Goal: Task Accomplishment & Management: Use online tool/utility

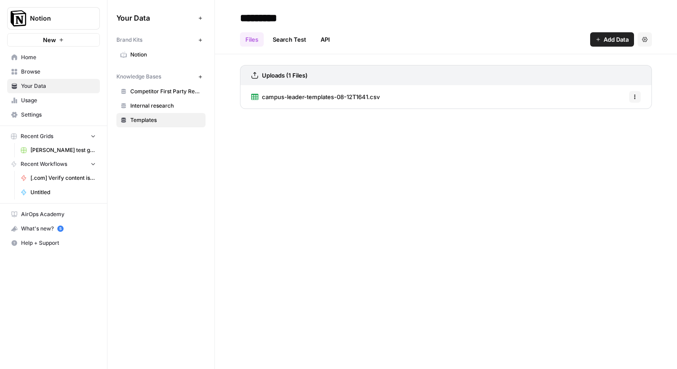
click at [47, 112] on span "Settings" at bounding box center [58, 115] width 75 height 8
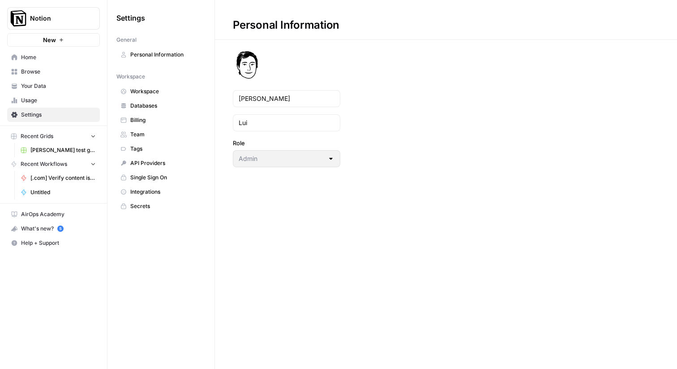
click at [146, 189] on span "Integrations" at bounding box center [165, 192] width 71 height 8
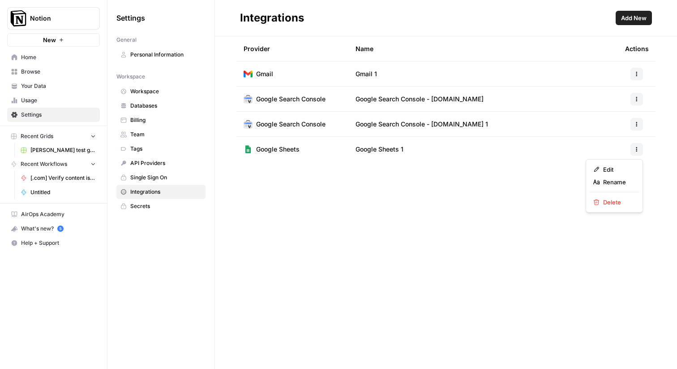
click at [633, 144] on button "button" at bounding box center [637, 149] width 13 height 13
click at [480, 216] on div "Provider Name Actions Gmail Gmail 1 Google Search Console Google Search Console…" at bounding box center [446, 202] width 462 height 332
click at [635, 150] on icon "button" at bounding box center [636, 148] width 5 height 5
click at [620, 166] on span "Edit" at bounding box center [617, 169] width 29 height 9
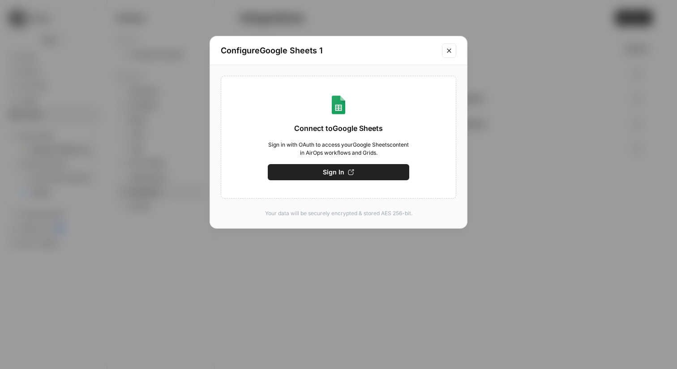
click at [455, 49] on button "Close modal" at bounding box center [449, 50] width 14 height 14
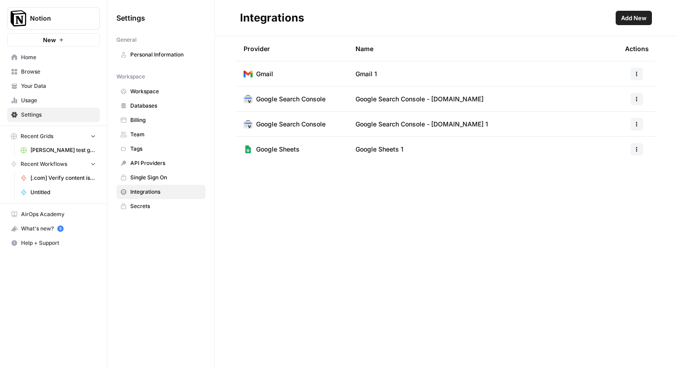
click at [156, 177] on span "Single Sign On" at bounding box center [165, 177] width 71 height 8
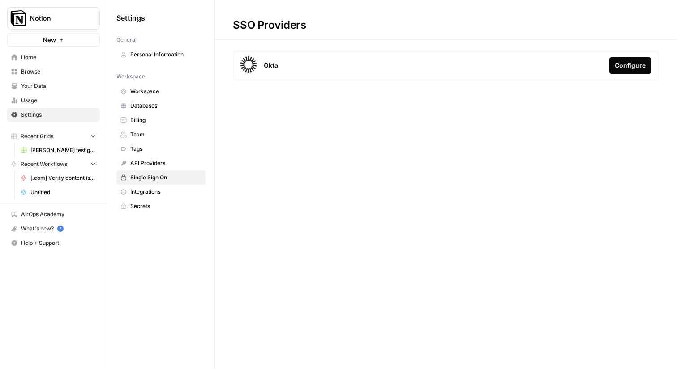
click at [155, 165] on span "API Providers" at bounding box center [165, 163] width 71 height 8
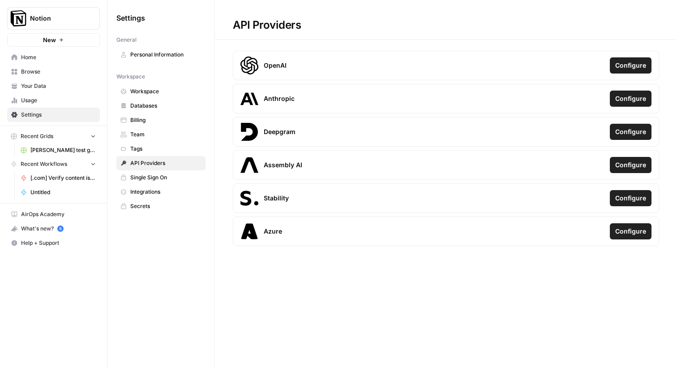
click at [142, 100] on link "Databases" at bounding box center [160, 106] width 89 height 14
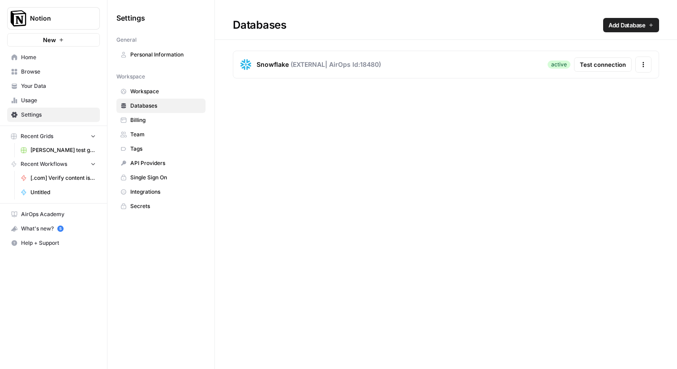
click at [35, 90] on link "Your Data" at bounding box center [53, 86] width 93 height 14
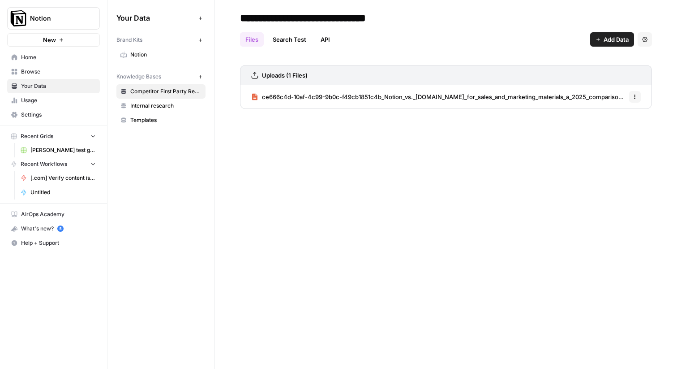
click at [21, 74] on span "Browse" at bounding box center [58, 72] width 75 height 8
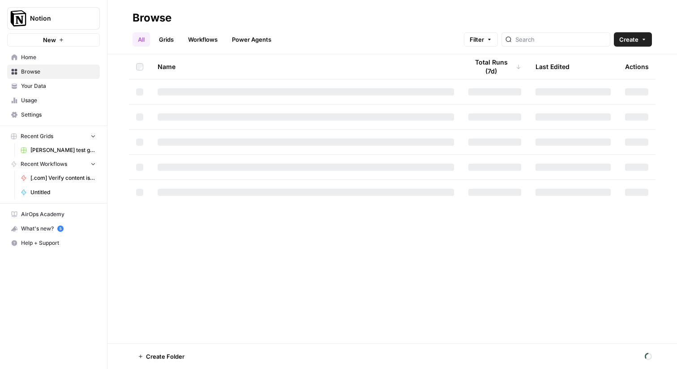
click at [21, 59] on span "Home" at bounding box center [58, 57] width 75 height 8
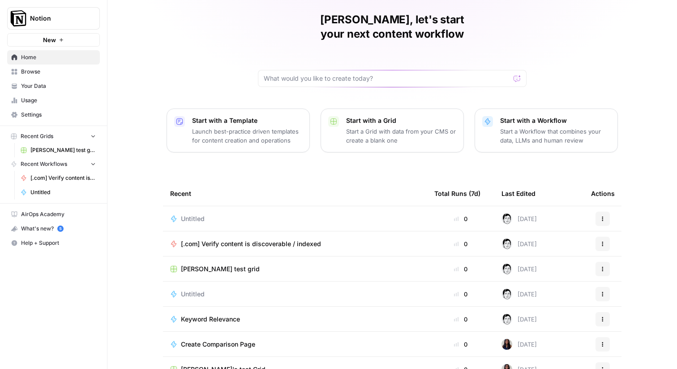
scroll to position [43, 0]
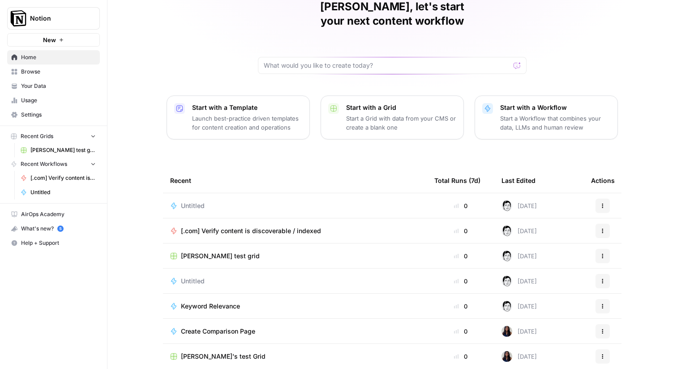
click at [189, 201] on span "Untitled" at bounding box center [193, 205] width 24 height 9
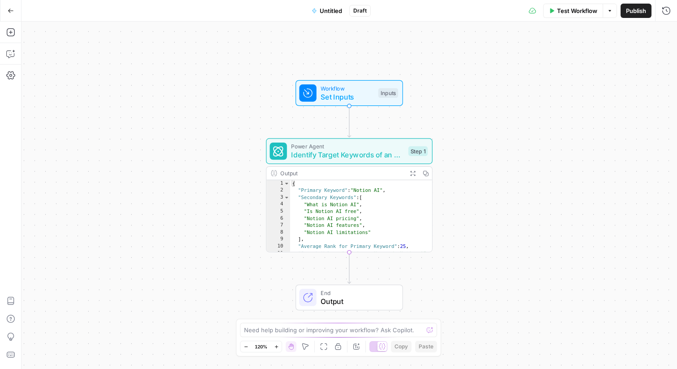
click at [324, 9] on span "Untitled" at bounding box center [331, 10] width 22 height 9
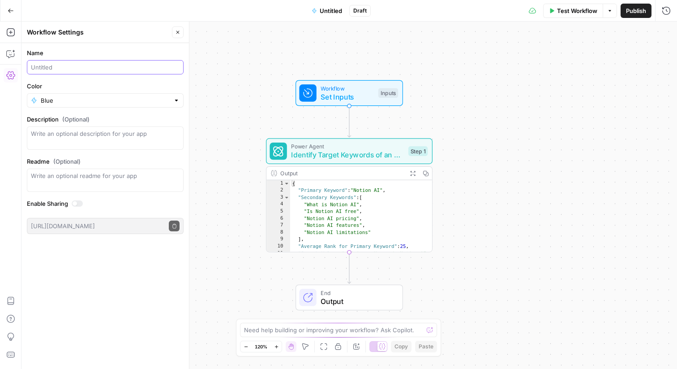
click at [100, 66] on input "Name" at bounding box center [105, 67] width 149 height 9
type input "workflow scratchpad"
click at [238, 118] on div "Workflow Set Inputs Inputs Power Agent Identify Target Keywords of an Article S…" at bounding box center [349, 194] width 656 height 347
click at [336, 155] on span "Identify Target Keywords of an Article" at bounding box center [347, 155] width 113 height 11
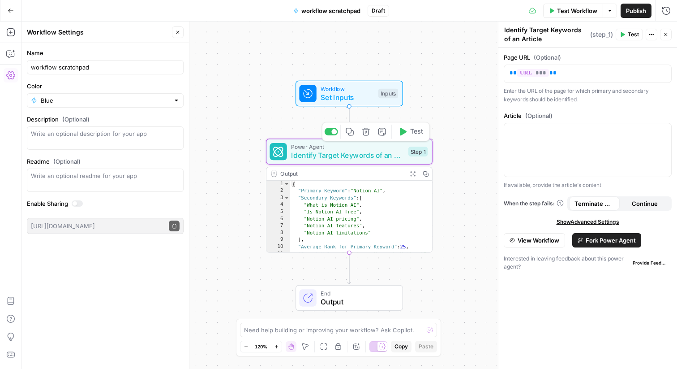
click at [365, 132] on icon "button" at bounding box center [366, 131] width 9 height 9
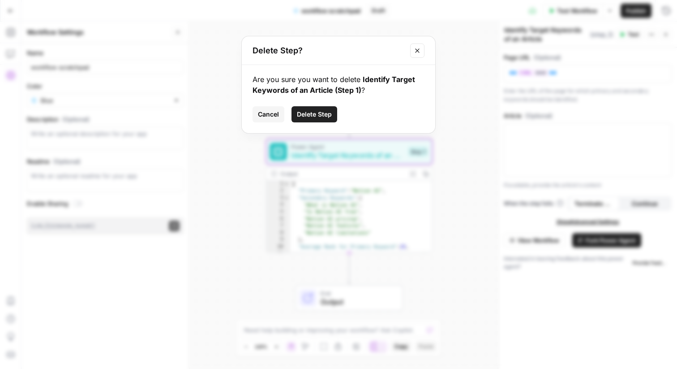
click at [325, 115] on span "Delete Step" at bounding box center [314, 114] width 35 height 9
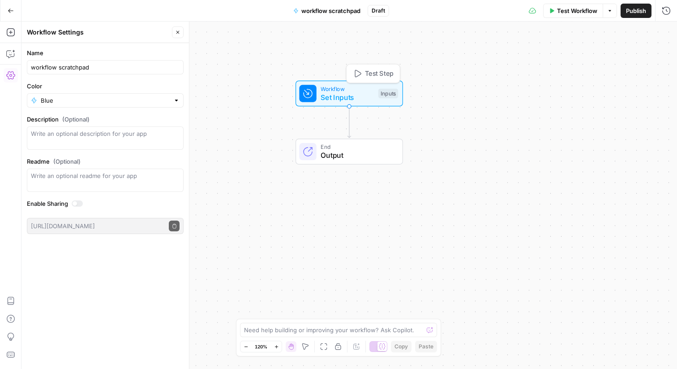
click at [367, 91] on span "Workflow" at bounding box center [347, 88] width 53 height 9
click at [232, 86] on div "Workflow Set Inputs Inputs End Output" at bounding box center [349, 194] width 656 height 347
click at [5, 30] on button "Add Steps" at bounding box center [11, 32] width 14 height 14
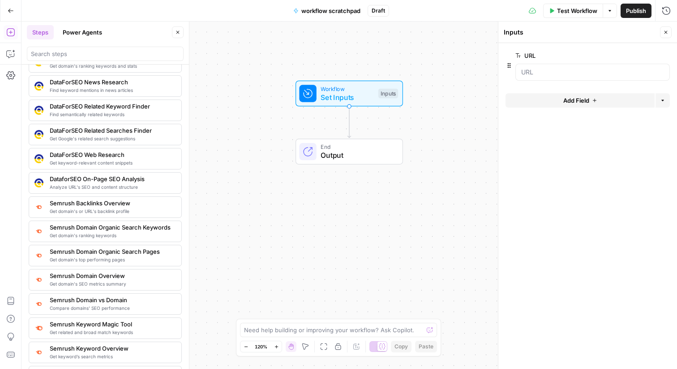
scroll to position [948, 0]
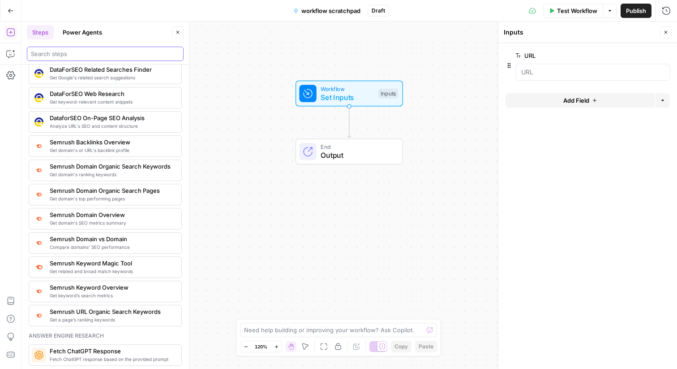
click at [93, 52] on input "search" at bounding box center [105, 53] width 149 height 9
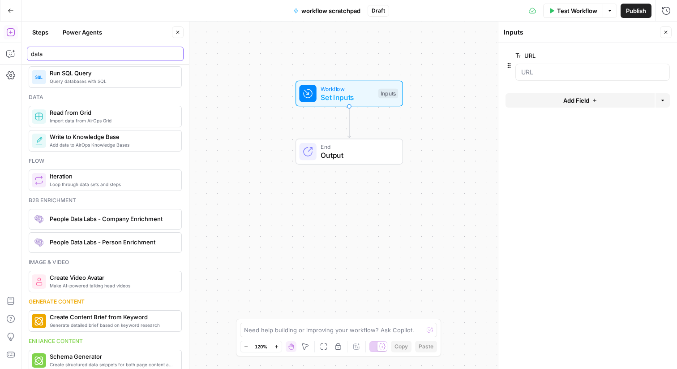
scroll to position [202, 0]
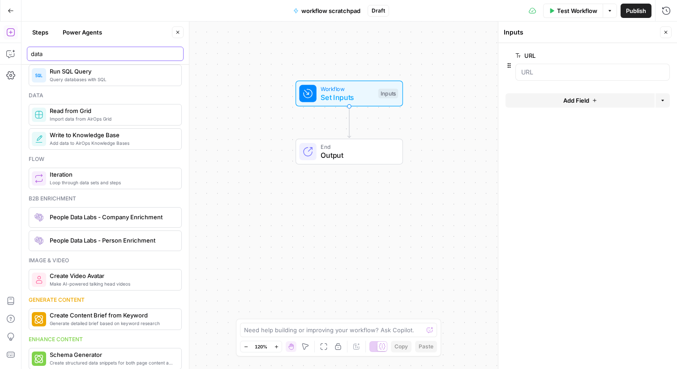
type input "data"
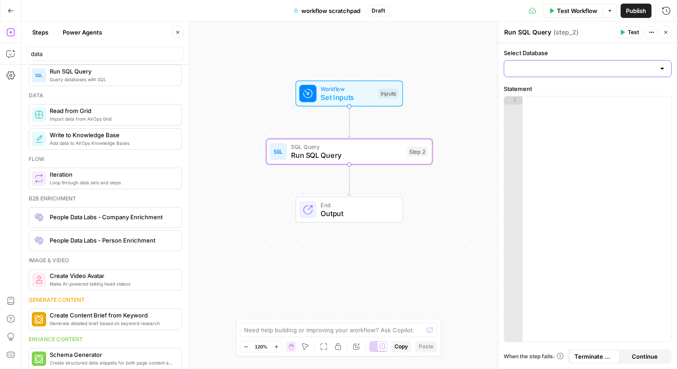
click at [542, 66] on input "Select Database" at bounding box center [583, 68] width 146 height 9
click at [545, 86] on span "EXTERNAL" at bounding box center [585, 90] width 149 height 9
type input "EXTERNAL"
click at [544, 102] on div at bounding box center [597, 226] width 149 height 261
click at [374, 152] on span "Run SQL Query" at bounding box center [347, 155] width 112 height 11
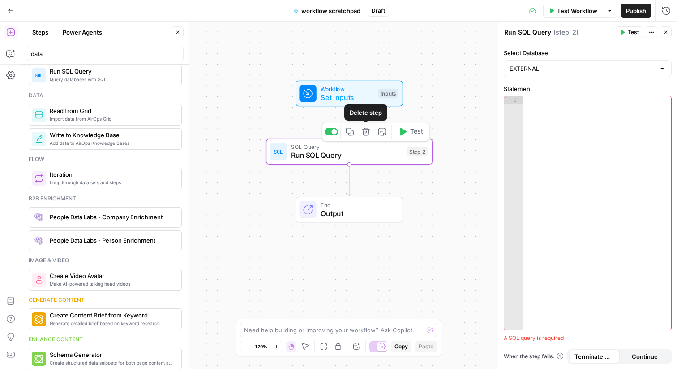
click at [366, 129] on icon "button" at bounding box center [366, 132] width 8 height 8
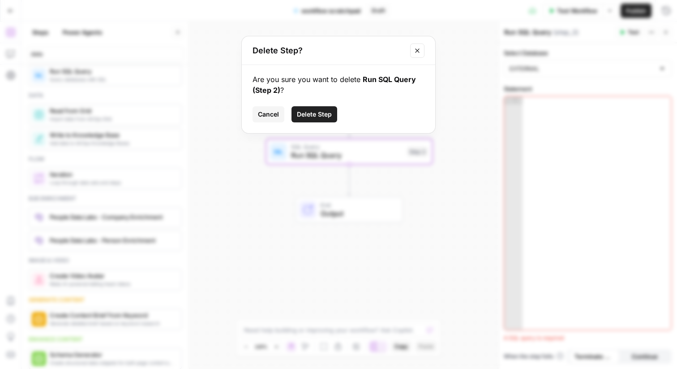
click at [321, 113] on span "Delete Step" at bounding box center [314, 114] width 35 height 9
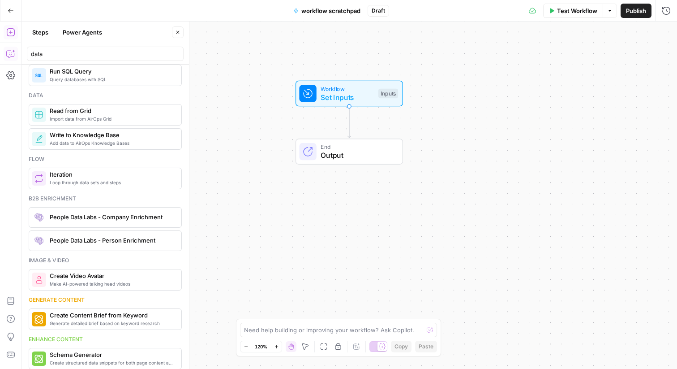
click at [16, 53] on button "Copilot" at bounding box center [11, 54] width 14 height 14
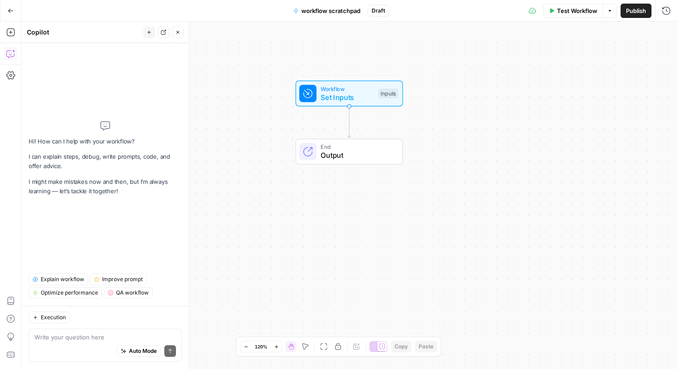
click at [64, 340] on textarea at bounding box center [105, 336] width 142 height 9
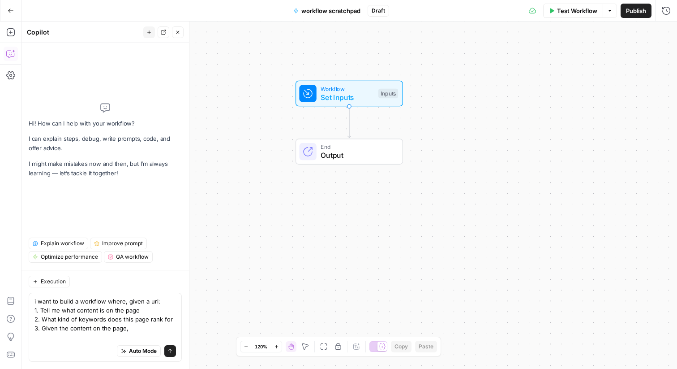
scroll to position [0, 0]
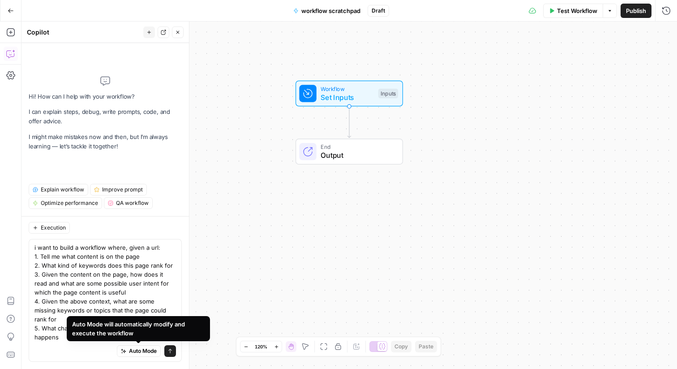
type textarea "i want to build a workflow where, given a url: 1. Tell me what content is on th…"
click at [133, 349] on span "Auto Mode" at bounding box center [143, 351] width 28 height 8
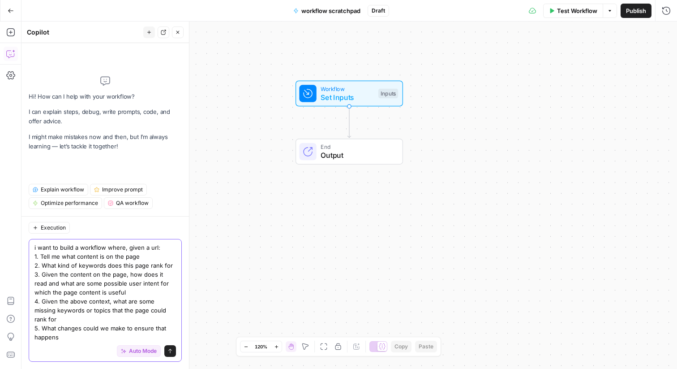
click at [171, 352] on icon "submit" at bounding box center [169, 350] width 5 height 5
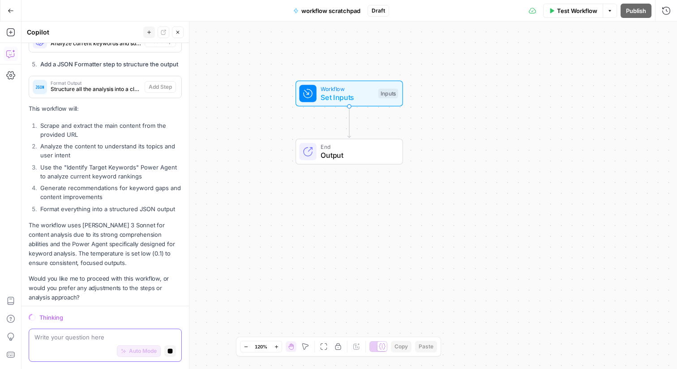
scroll to position [460, 0]
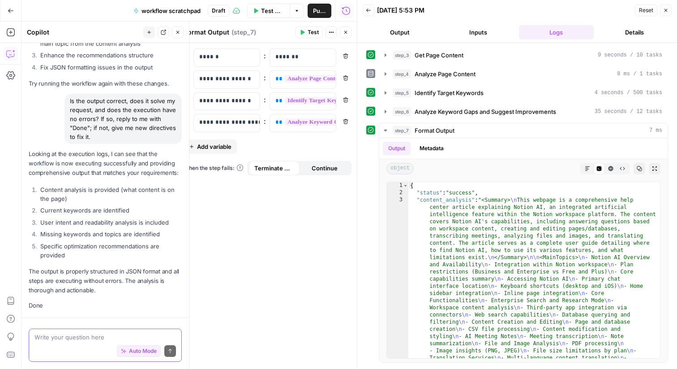
scroll to position [1449, 0]
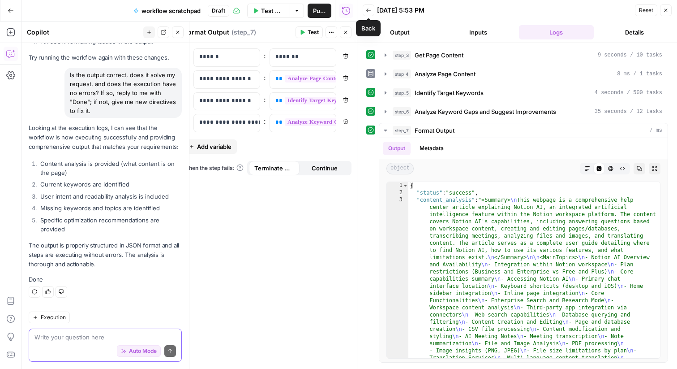
click at [372, 10] on button "Back" at bounding box center [369, 10] width 12 height 12
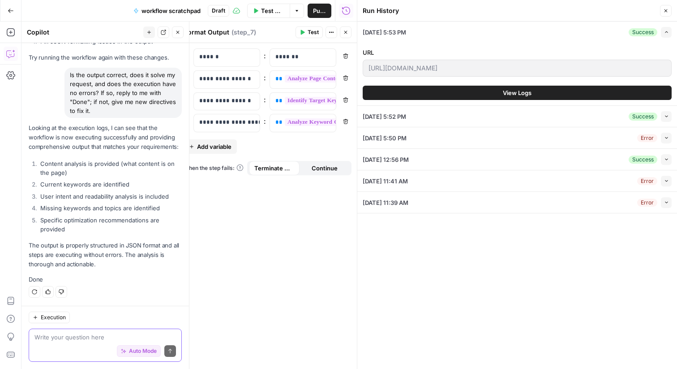
click at [182, 9] on span "workflow scratchpad" at bounding box center [171, 10] width 59 height 9
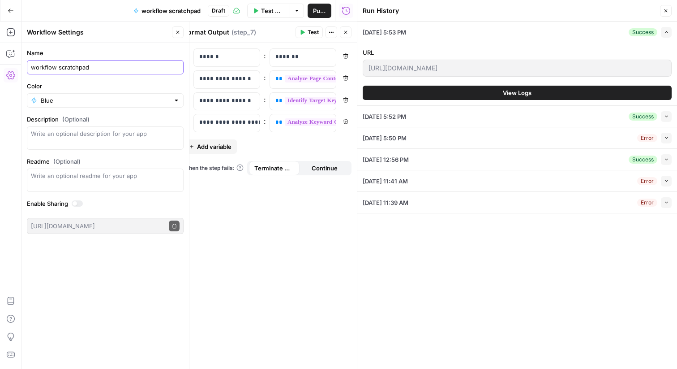
click at [79, 66] on input "workflow scratchpad" at bounding box center [105, 67] width 149 height 9
click at [147, 66] on input "test page analysis and recommendations" at bounding box center [105, 67] width 149 height 9
type input "test page analysis and recommendations"
click at [139, 260] on div "Name test page analysis and recommendations Color Blue Description (Optional) R…" at bounding box center [104, 206] width 167 height 326
click at [176, 28] on button "Close" at bounding box center [178, 32] width 12 height 12
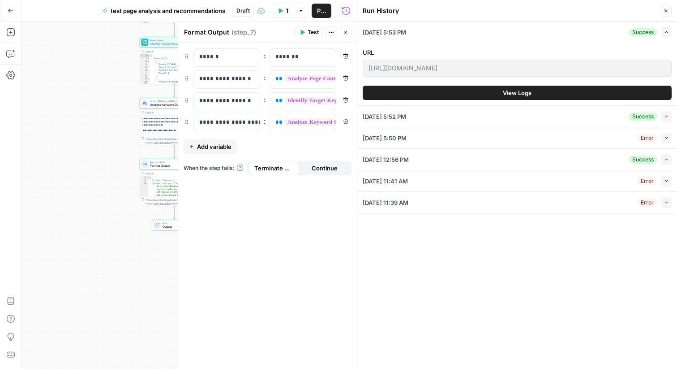
click at [663, 13] on button "Close" at bounding box center [666, 11] width 12 height 12
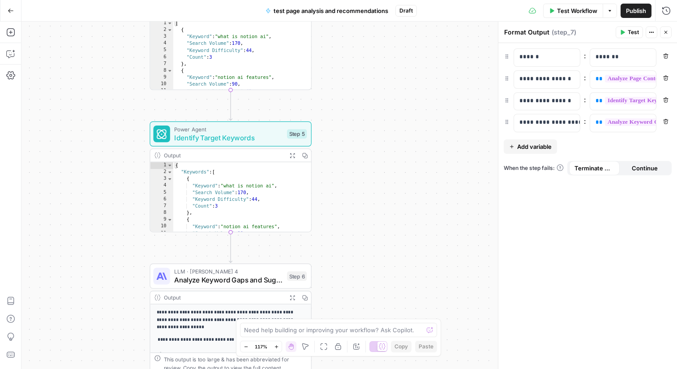
drag, startPoint x: 365, startPoint y: 112, endPoint x: 395, endPoint y: 234, distance: 125.9
click at [395, 234] on div "Workflow Set Inputs Inputs Web Page Scrape Get Page Content Step 3 Output Expan…" at bounding box center [349, 194] width 656 height 347
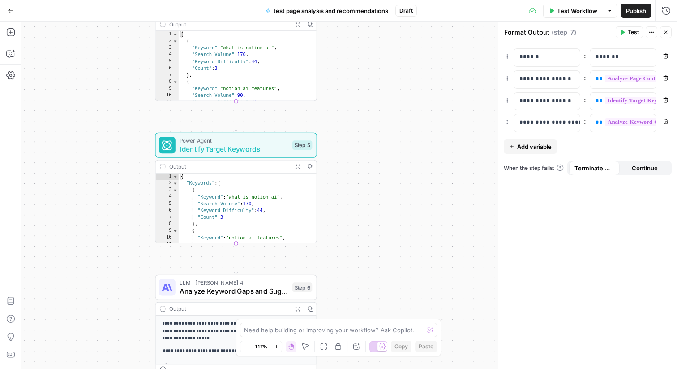
drag, startPoint x: 326, startPoint y: 103, endPoint x: 378, endPoint y: 306, distance: 210.3
click at [378, 305] on div "Workflow Set Inputs Inputs Web Page Scrape Get Page Content Step 3 Output Expan…" at bounding box center [349, 194] width 656 height 347
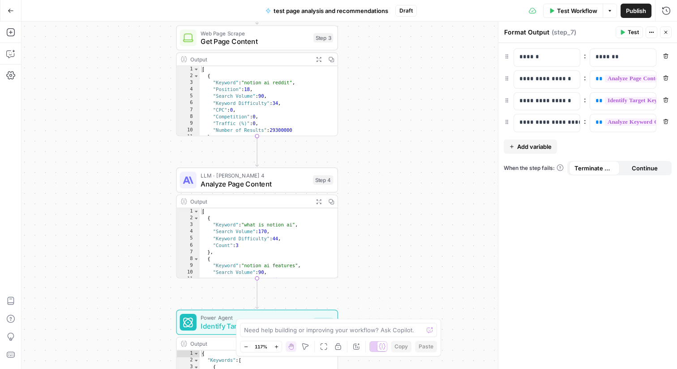
drag, startPoint x: 389, startPoint y: 90, endPoint x: 364, endPoint y: 76, distance: 29.1
click at [364, 76] on div "Workflow Set Inputs Inputs Web Page Scrape Get Page Content Step 3 Output Expan…" at bounding box center [349, 194] width 656 height 347
type textarea "**********"
click at [270, 107] on div "[ { "Keyword" : "notion ai reddit" , "Position" : 18 , "Search Volume" : 90 , "…" at bounding box center [269, 108] width 138 height 84
click at [270, 39] on span "Get Page Content" at bounding box center [255, 41] width 109 height 10
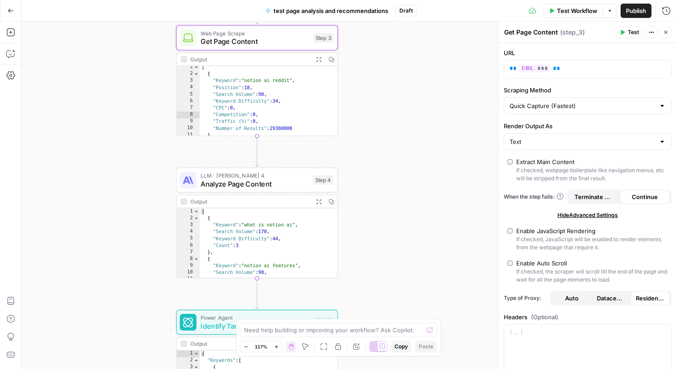
scroll to position [0, 0]
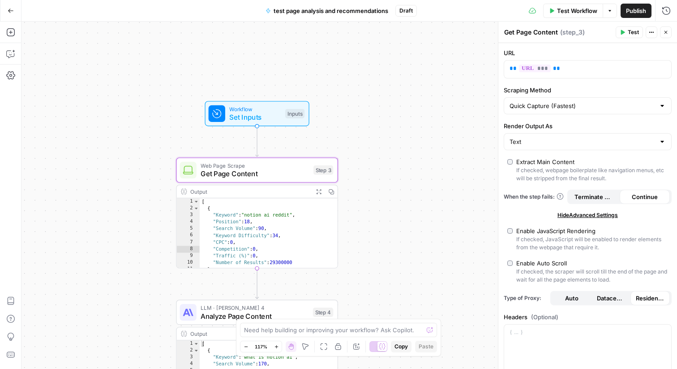
drag, startPoint x: 417, startPoint y: 106, endPoint x: 417, endPoint y: 236, distance: 130.8
click at [417, 237] on div "**********" at bounding box center [349, 194] width 656 height 347
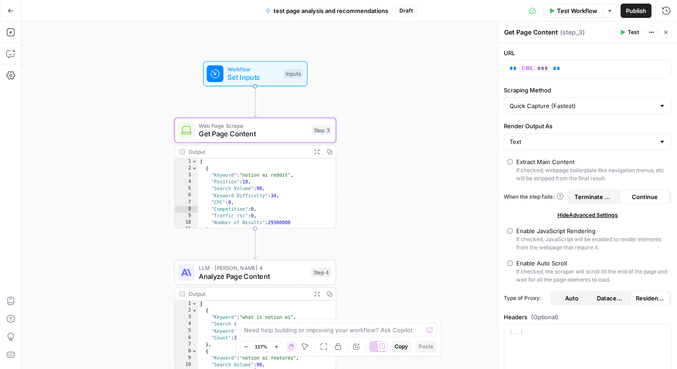
drag, startPoint x: 445, startPoint y: 205, endPoint x: 443, endPoint y: 163, distance: 41.7
click at [443, 163] on div "**********" at bounding box center [349, 194] width 656 height 347
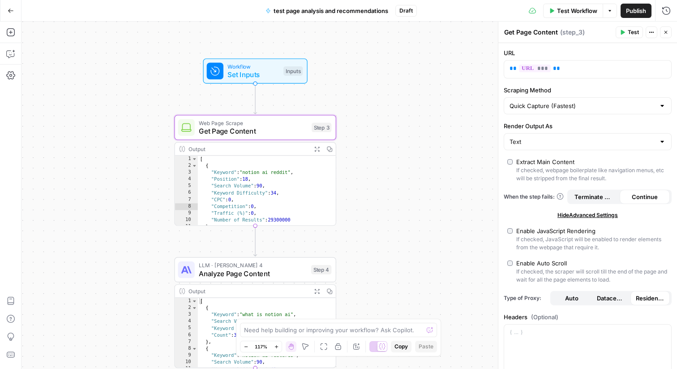
click at [562, 31] on span "( step_3 )" at bounding box center [572, 32] width 25 height 9
click at [651, 32] on icon "button" at bounding box center [651, 32] width 1 height 1
click at [321, 130] on div "Step 3" at bounding box center [322, 127] width 20 height 9
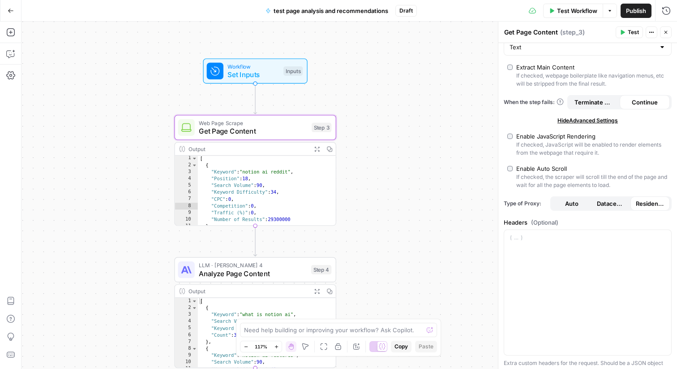
scroll to position [9, 0]
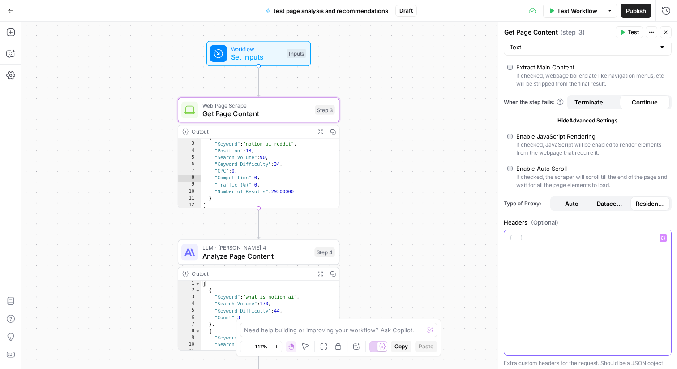
click at [519, 240] on p at bounding box center [588, 237] width 156 height 9
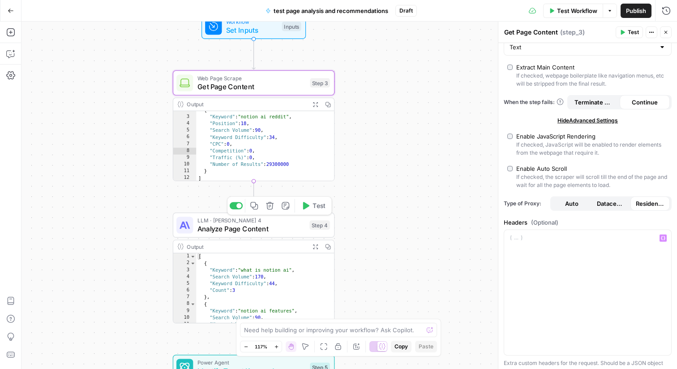
click at [266, 235] on div "LLM · [PERSON_NAME] 4 Analyze Page Content Step 4 Copy step Delete step Add Not…" at bounding box center [254, 224] width 162 height 25
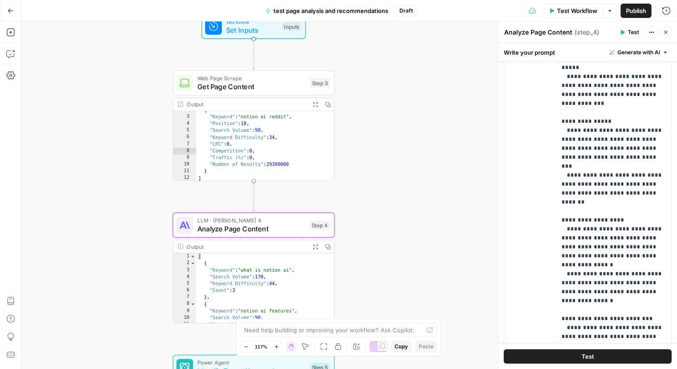
scroll to position [235, 0]
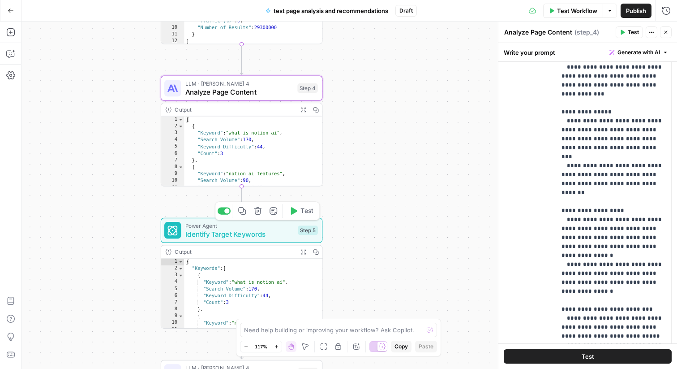
click at [239, 235] on span "Identify Target Keywords" at bounding box center [239, 233] width 109 height 10
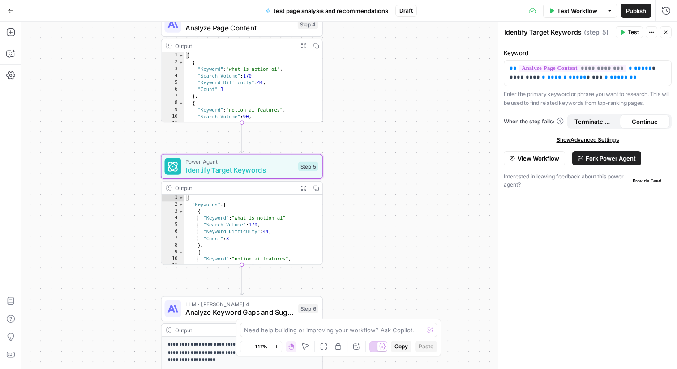
type textarea "**"
click at [219, 240] on div "{ "Keywords" : [ { "Keyword" : "what is notion ai" , "Search Volume" : 170 , "K…" at bounding box center [253, 236] width 138 height 84
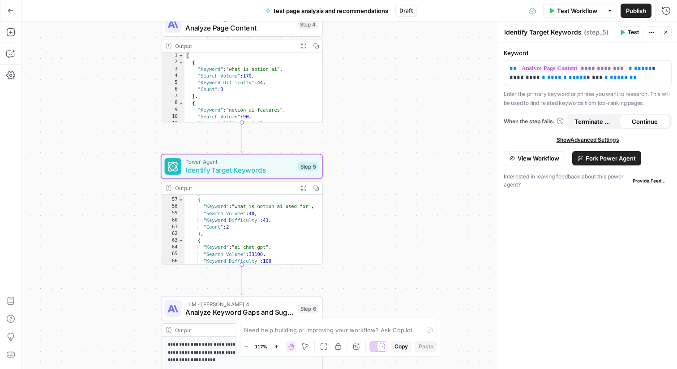
scroll to position [458, 0]
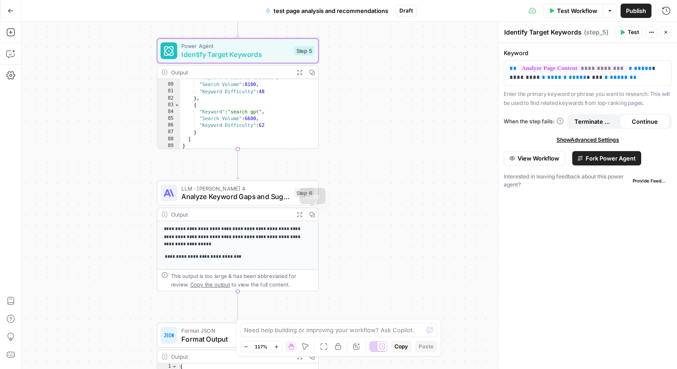
click at [237, 241] on p "**********" at bounding box center [238, 236] width 149 height 23
click at [237, 231] on p "**********" at bounding box center [238, 236] width 149 height 23
click at [236, 199] on span "Analyze Keyword Gaps and Suggest Improvements" at bounding box center [235, 196] width 109 height 10
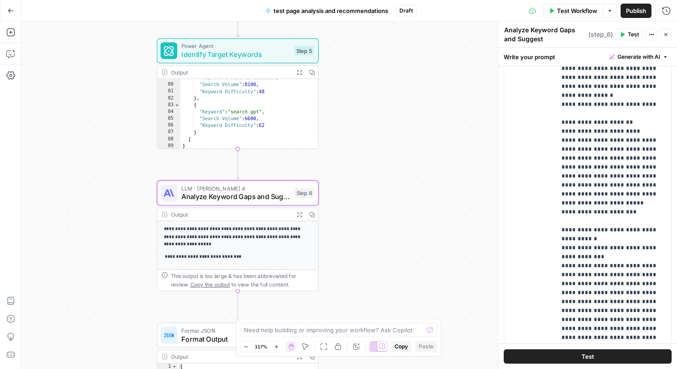
scroll to position [726, 0]
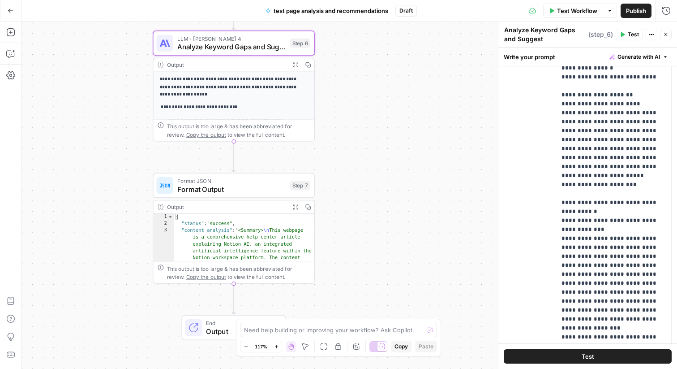
drag, startPoint x: 374, startPoint y: 278, endPoint x: 365, endPoint y: 145, distance: 133.3
click at [365, 145] on div "**********" at bounding box center [349, 194] width 656 height 347
type textarea "**********"
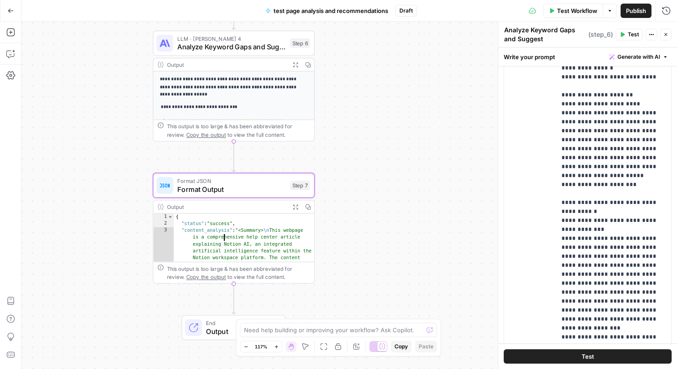
click at [606, 10] on button "Options" at bounding box center [610, 11] width 14 height 14
click at [590, 46] on span "View Last Test" at bounding box center [584, 44] width 39 height 9
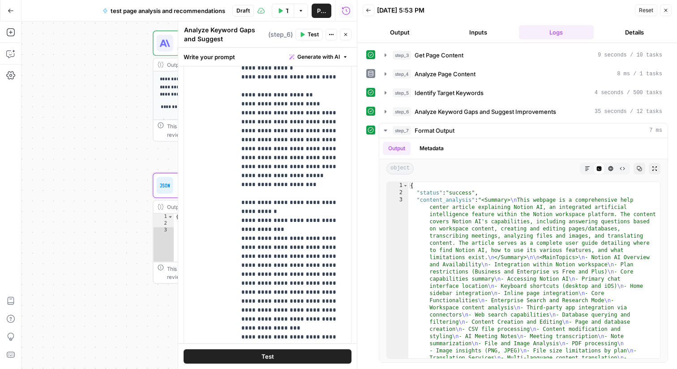
click at [415, 35] on button "Output" at bounding box center [400, 32] width 75 height 14
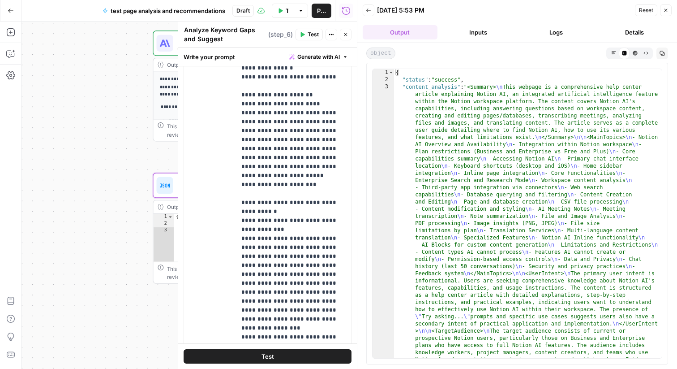
click at [611, 54] on icon "button" at bounding box center [613, 53] width 5 height 5
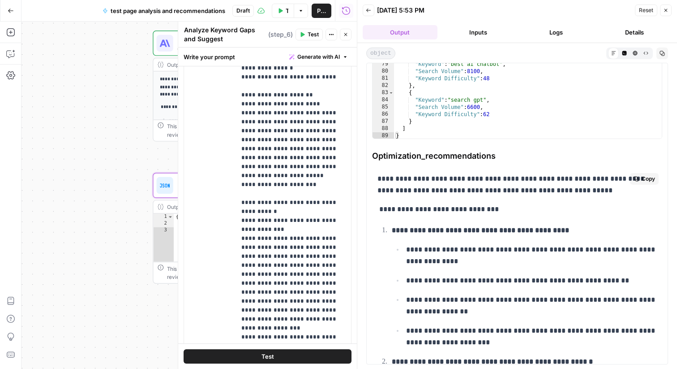
scroll to position [802, 0]
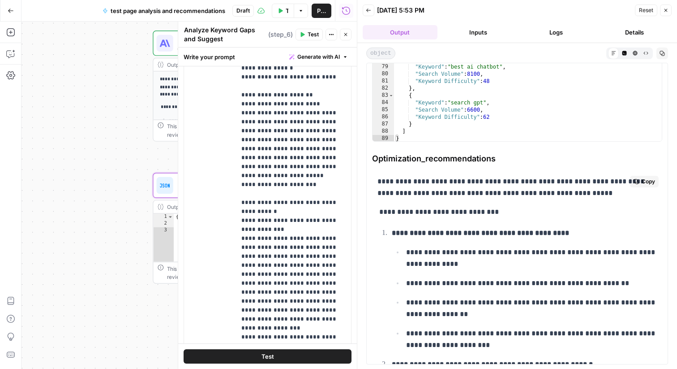
click at [455, 212] on p "**********" at bounding box center [517, 212] width 279 height 12
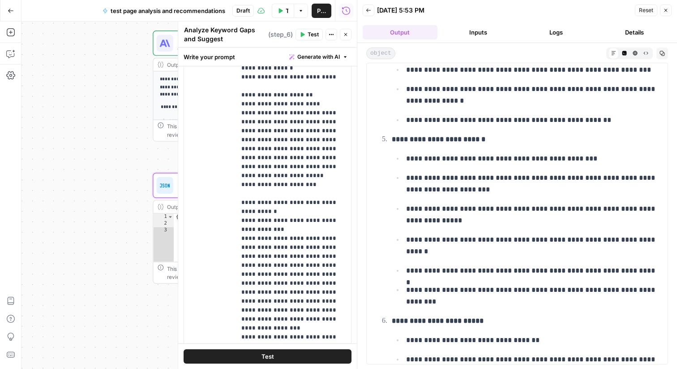
scroll to position [3211, 0]
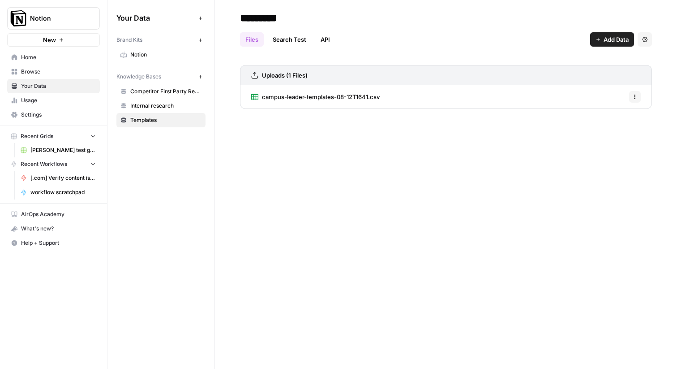
click at [54, 100] on span "Usage" at bounding box center [58, 100] width 75 height 8
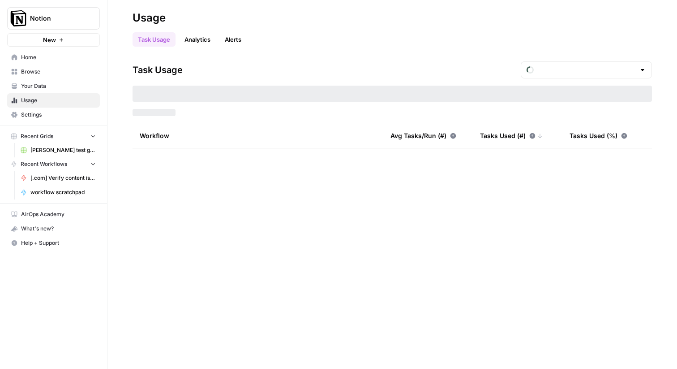
type input "August Tasks"
click at [54, 84] on span "Your Data" at bounding box center [58, 86] width 75 height 8
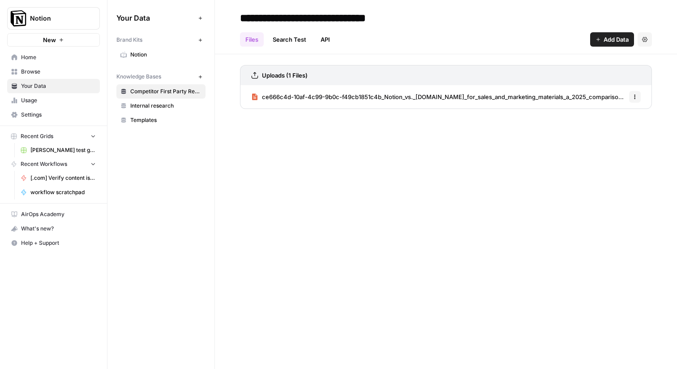
click at [166, 100] on link "Internal research" at bounding box center [160, 106] width 89 height 14
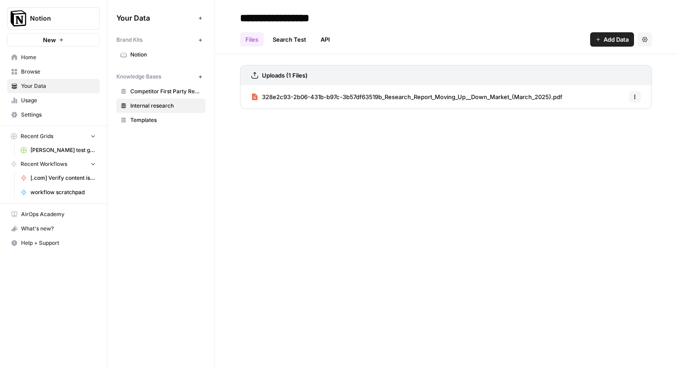
click at [154, 124] on span "Templates" at bounding box center [165, 120] width 71 height 8
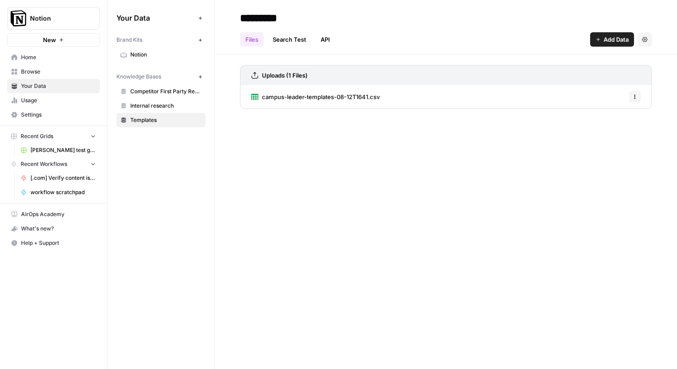
click at [34, 73] on span "Browse" at bounding box center [58, 72] width 75 height 8
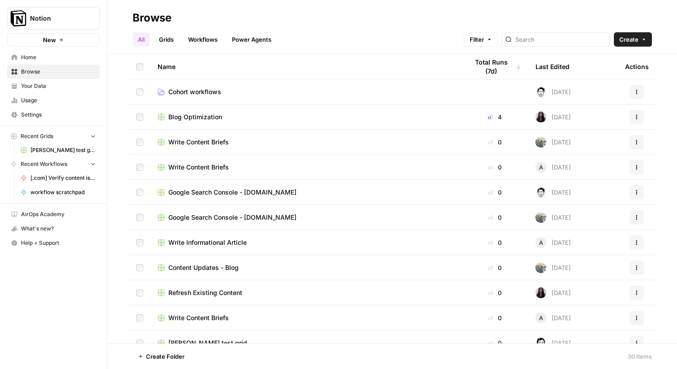
click at [34, 114] on span "Settings" at bounding box center [58, 115] width 75 height 8
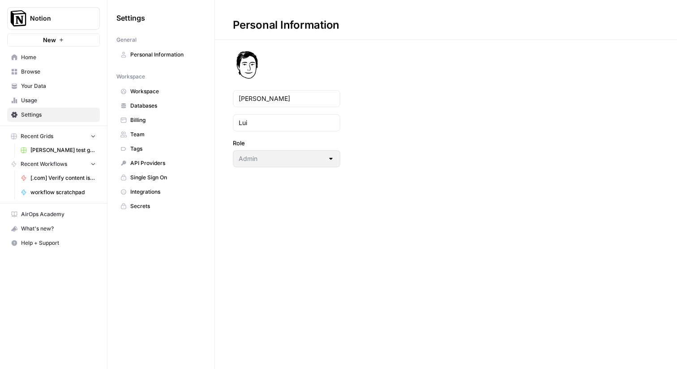
click at [159, 108] on span "Databases" at bounding box center [165, 106] width 71 height 8
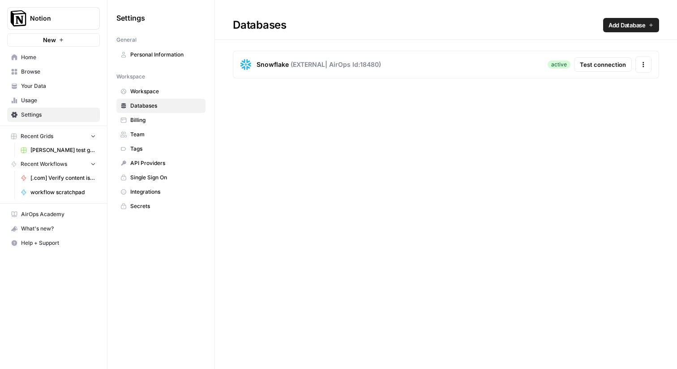
click at [324, 56] on div "Snowflake ( EXTERNAL | AirOps Id: 18480 ) active Test connection Actions" at bounding box center [446, 65] width 426 height 28
click at [323, 60] on span "( EXTERNAL | AirOps Id: 18480 )" at bounding box center [336, 64] width 90 height 9
click at [268, 64] on span "Snowflake" at bounding box center [273, 64] width 32 height 9
click at [646, 65] on icon "button" at bounding box center [643, 64] width 6 height 6
click at [605, 64] on span "Test connection" at bounding box center [603, 64] width 46 height 9
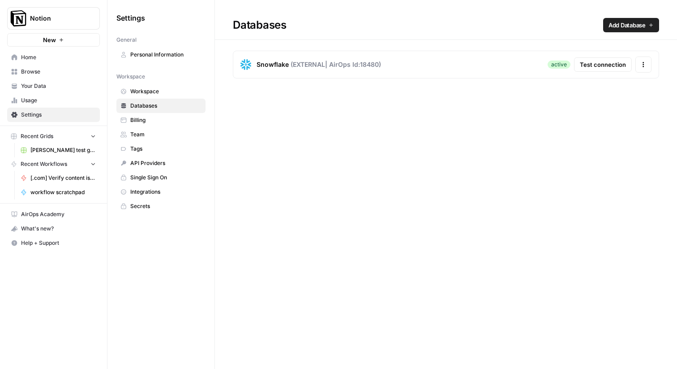
click at [597, 63] on span "Test connection" at bounding box center [603, 64] width 46 height 9
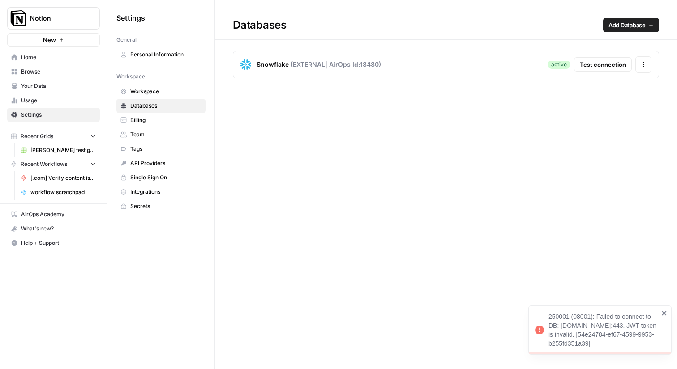
drag, startPoint x: 547, startPoint y: 302, endPoint x: 635, endPoint y: 341, distance: 95.6
click at [635, 341] on div "250001 (08001): Failed to connect to DB: TT60096.snowflakecomputing.com:443. JW…" at bounding box center [596, 329] width 129 height 41
copy div "250001 (08001): Failed to connect to DB: TT60096.snowflakecomputing.com:443. JW…"
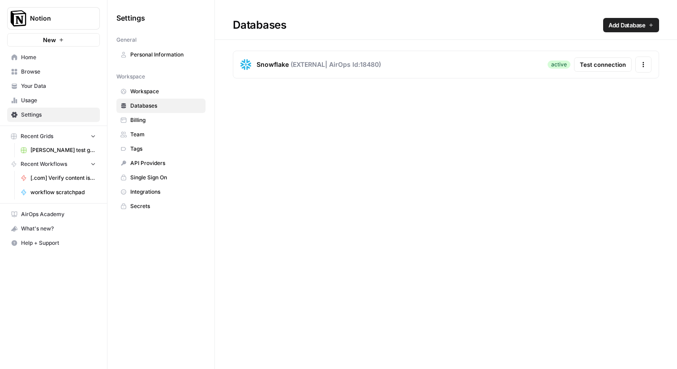
click at [58, 90] on link "Your Data" at bounding box center [53, 86] width 93 height 14
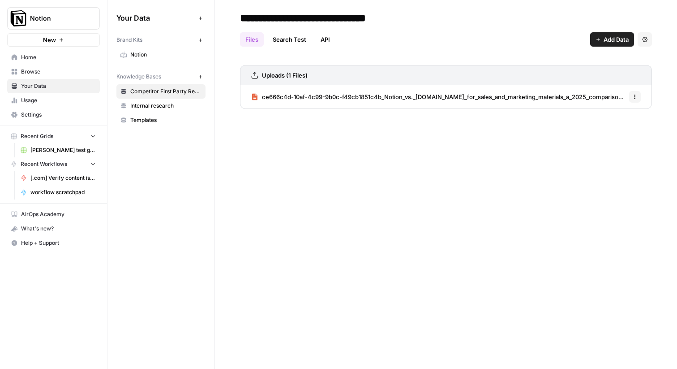
click at [195, 76] on button "New" at bounding box center [200, 76] width 11 height 11
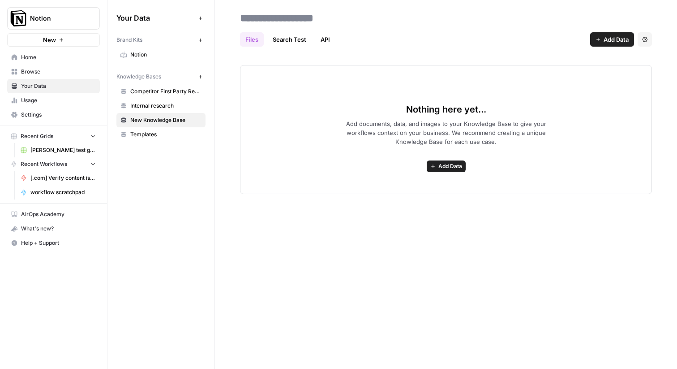
click at [604, 41] on span "Add Data" at bounding box center [616, 39] width 25 height 9
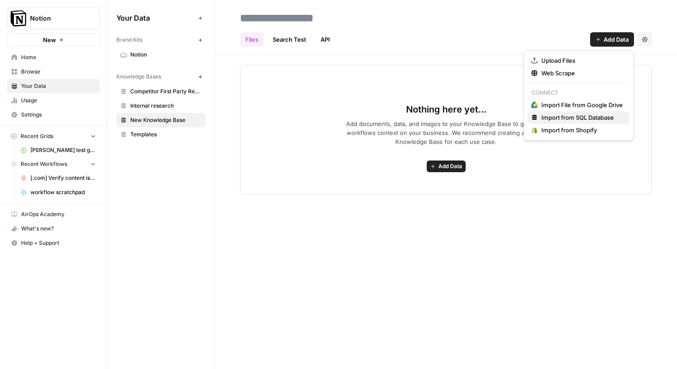
click at [558, 115] on span "Import from SQL Database" at bounding box center [582, 117] width 82 height 9
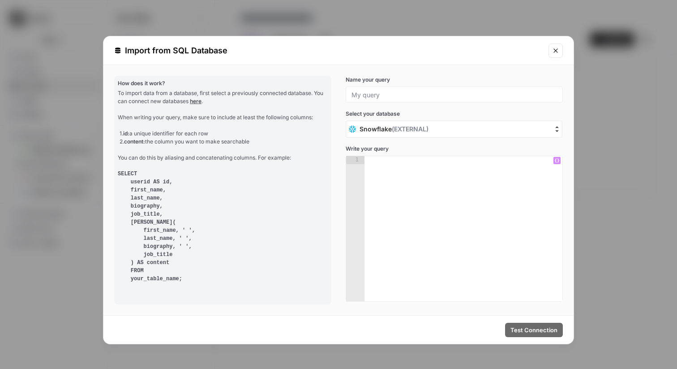
click at [391, 179] on div at bounding box center [464, 236] width 198 height 161
click at [388, 127] on span "Snowflake ( EXTERNAL )" at bounding box center [394, 128] width 69 height 9
click at [303, 129] on input "Snowflake ( EXTERNAL )" at bounding box center [303, 129] width 0 height 0
click at [388, 127] on span "Snowflake ( EXTERNAL )" at bounding box center [394, 128] width 69 height 9
click at [303, 129] on input "[object Object] selected, 1 of 1. 1 result available. Use Up and Down to choose…" at bounding box center [303, 129] width 0 height 0
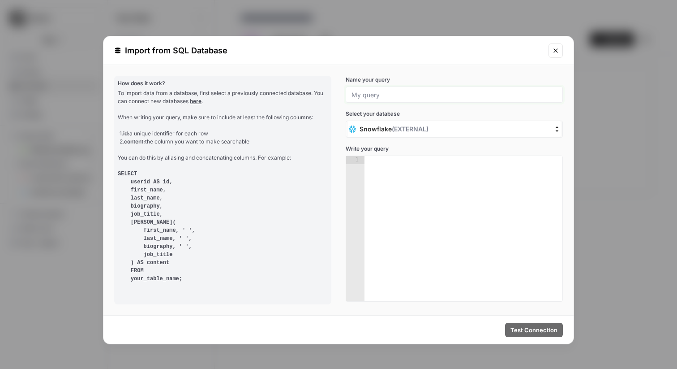
click at [374, 93] on input "Name your query" at bounding box center [455, 94] width 206 height 8
type input "test"
click at [401, 179] on div at bounding box center [464, 236] width 198 height 161
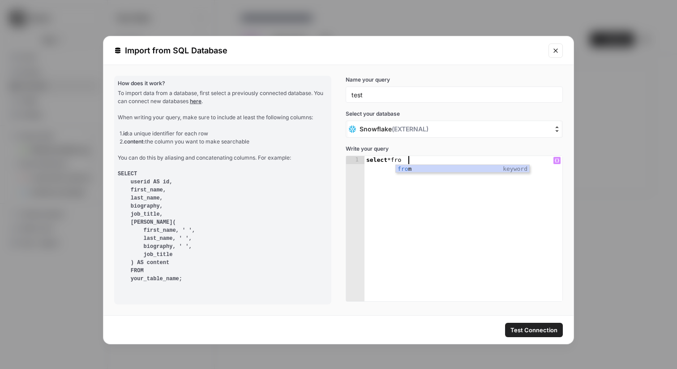
type textarea "**********"
click at [521, 328] on span "Test Connection" at bounding box center [533, 329] width 47 height 9
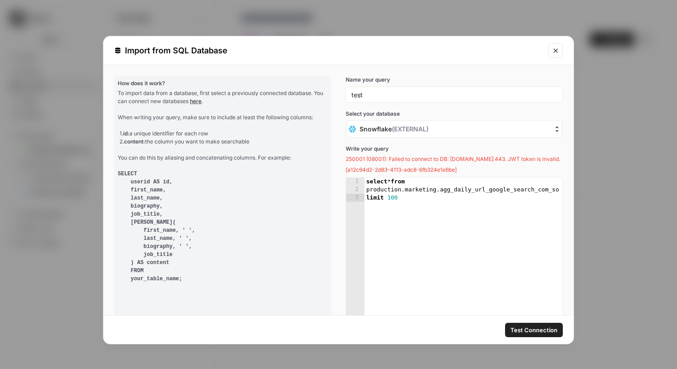
click at [262, 137] on div "1. id: a unique identifier for each row 2. content: the column you want to make…" at bounding box center [224, 137] width 208 height 16
type textarea "**********"
click at [395, 183] on div "select * from production . marketing . agg_daily_url_google_search_com_so limit…" at bounding box center [464, 257] width 198 height 161
click at [553, 55] on button "Close modal" at bounding box center [556, 50] width 14 height 14
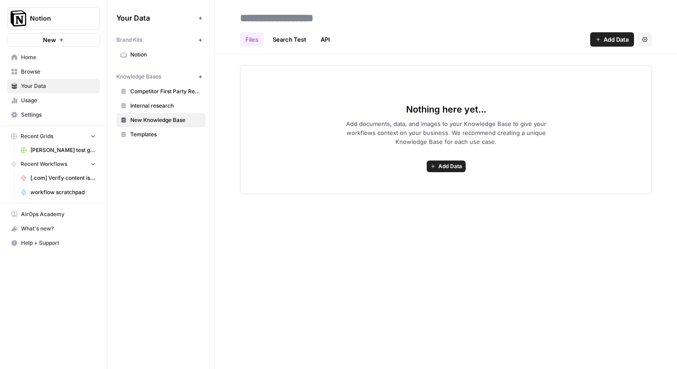
click at [380, 138] on span "Add documents, data, and images to your Knowledge Base to give your workflows c…" at bounding box center [445, 132] width 229 height 27
click at [292, 13] on input at bounding box center [307, 18] width 143 height 18
type input "**********"
click at [336, 118] on div "Nothing here yet... Add documents, data, and images to your Knowledge Base to g…" at bounding box center [446, 129] width 412 height 129
